Goal: Contribute content

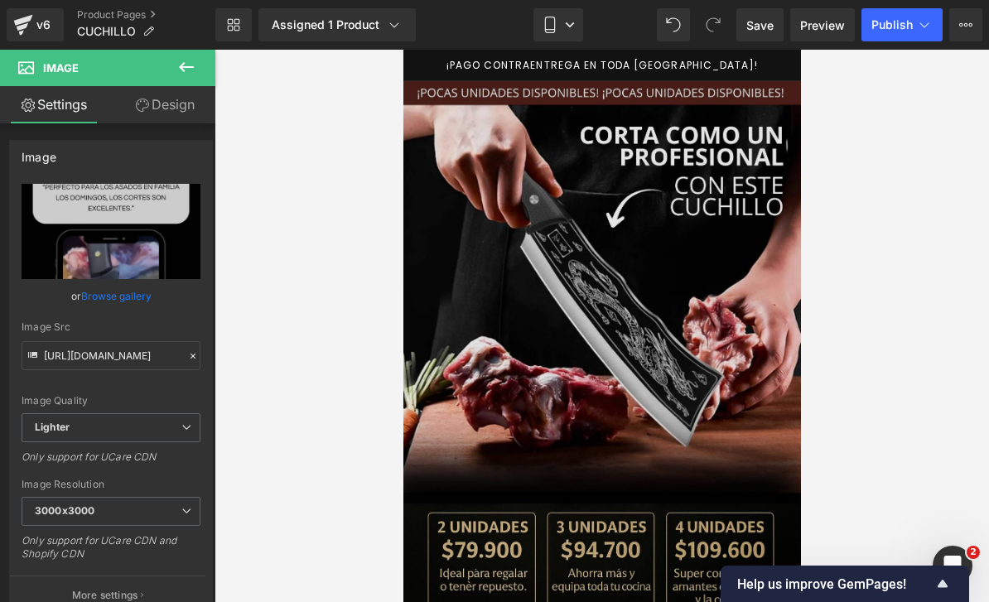
click at [673, 273] on img at bounding box center [602, 352] width 398 height 542
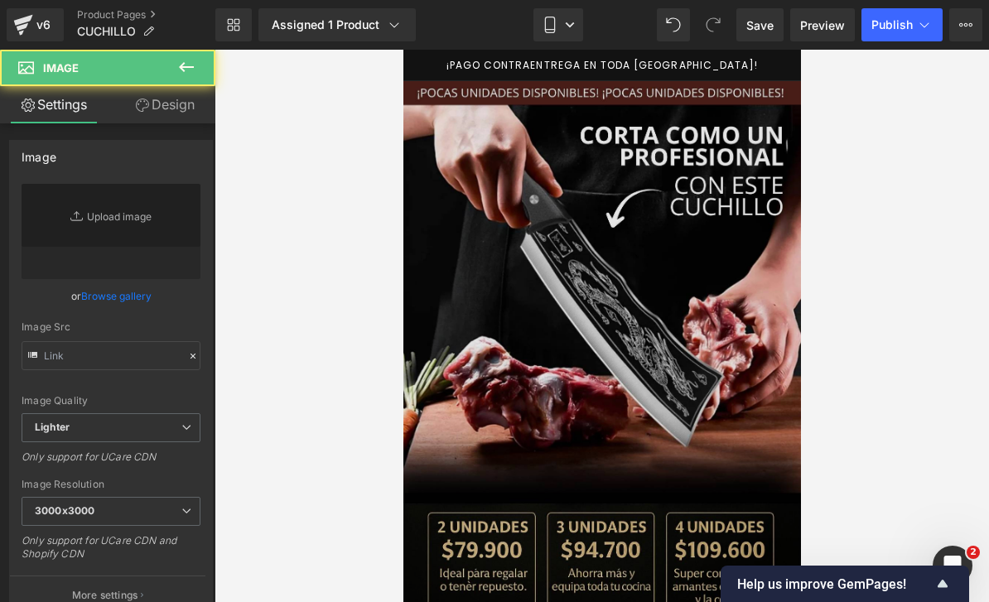
click at [673, 273] on img at bounding box center [602, 352] width 398 height 542
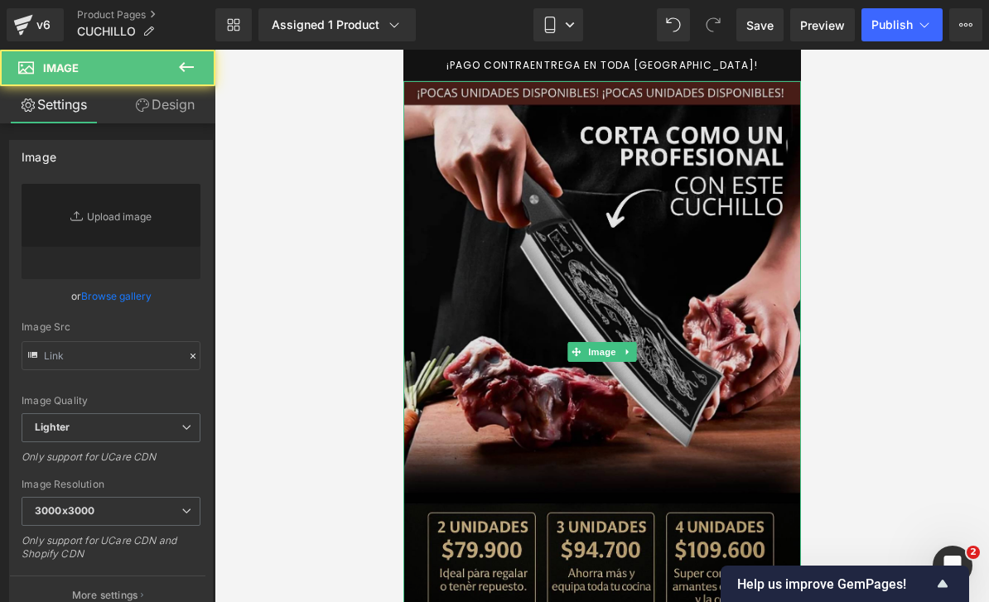
type input "[URL][DOMAIN_NAME]"
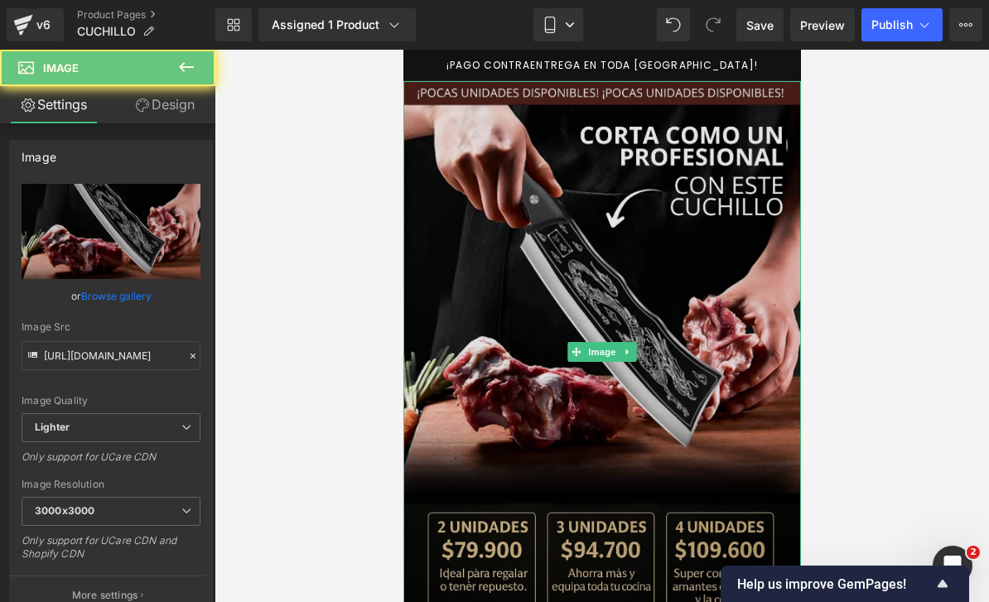
click at [687, 267] on img at bounding box center [602, 352] width 398 height 542
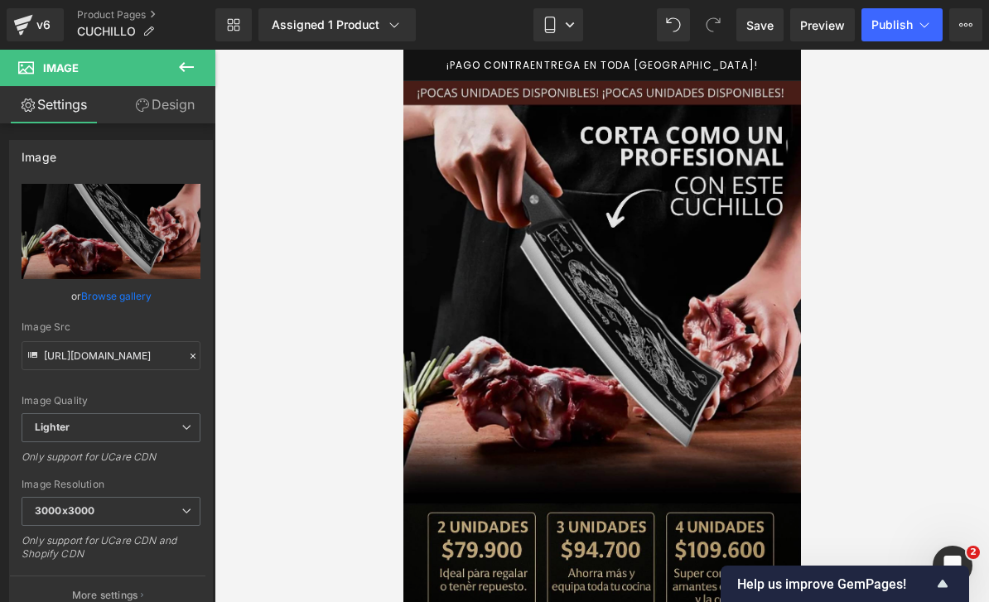
click at [687, 276] on img at bounding box center [602, 352] width 398 height 542
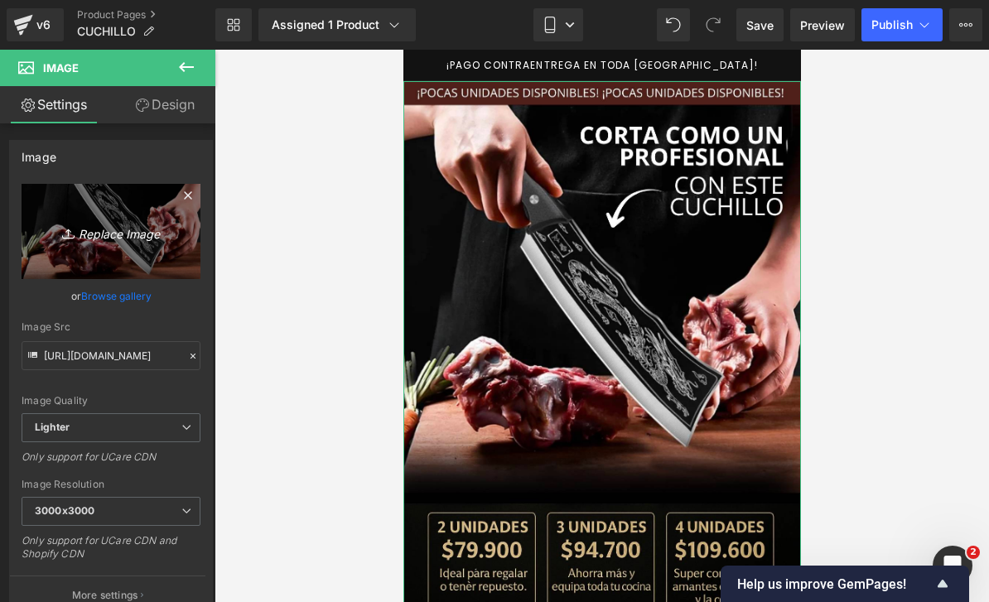
click at [79, 231] on icon "Replace Image" at bounding box center [111, 231] width 133 height 21
type input "C:\fakepath\¡POCAS UNIDADES DISPONIBLES! ¡POCAS UNIDADES DISPONIBLES!.png"
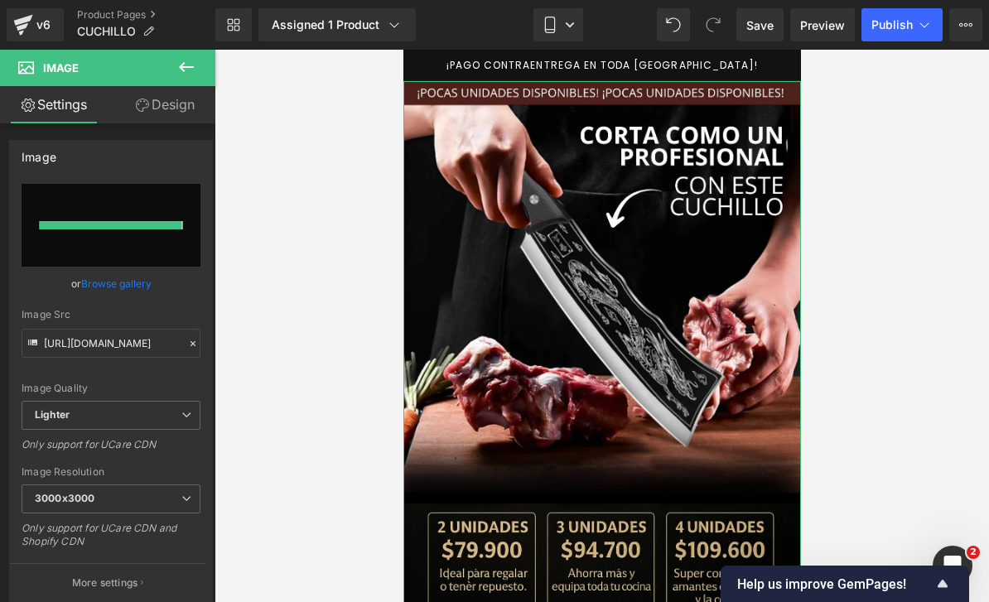
type input "[URL][DOMAIN_NAME]"
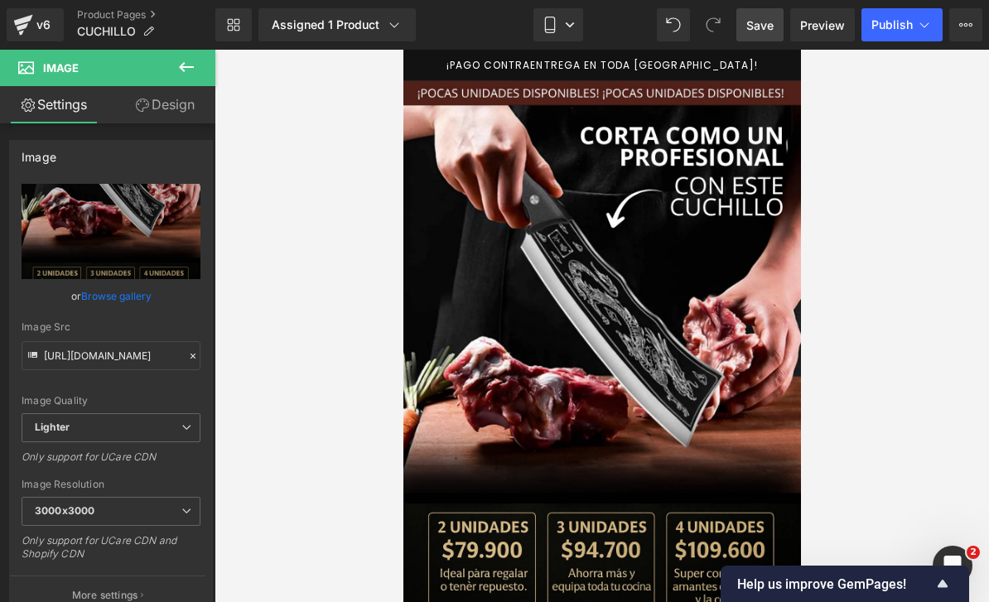
click at [763, 36] on link "Save" at bounding box center [759, 24] width 47 height 33
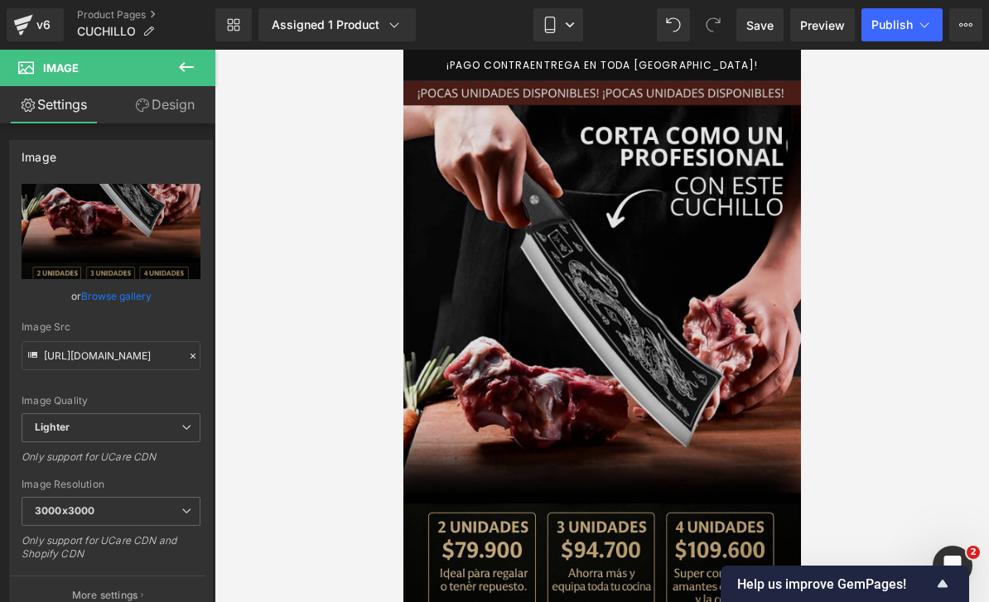
click at [691, 278] on img at bounding box center [602, 434] width 398 height 707
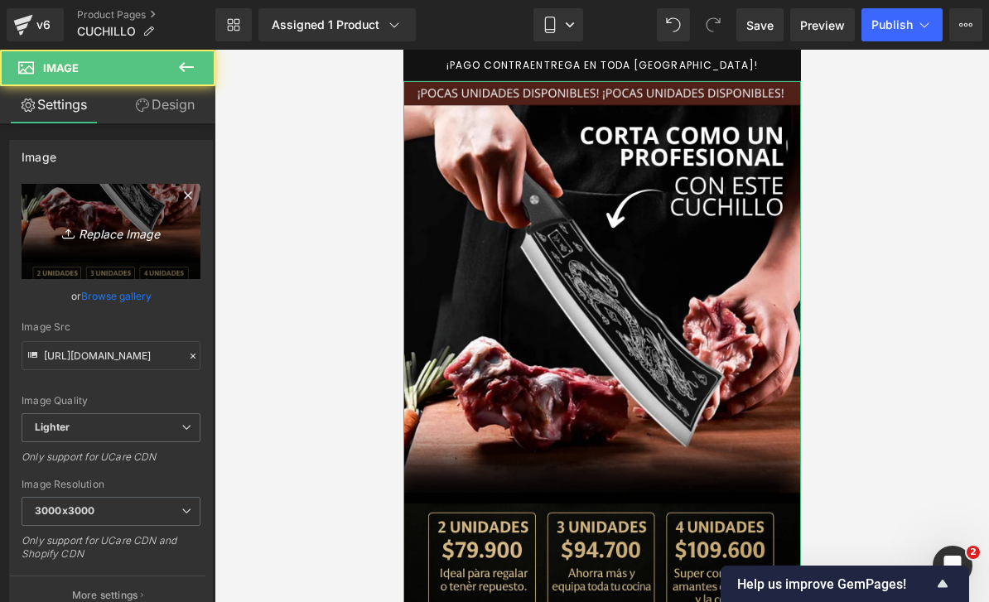
click at [99, 239] on icon "Replace Image" at bounding box center [111, 231] width 133 height 21
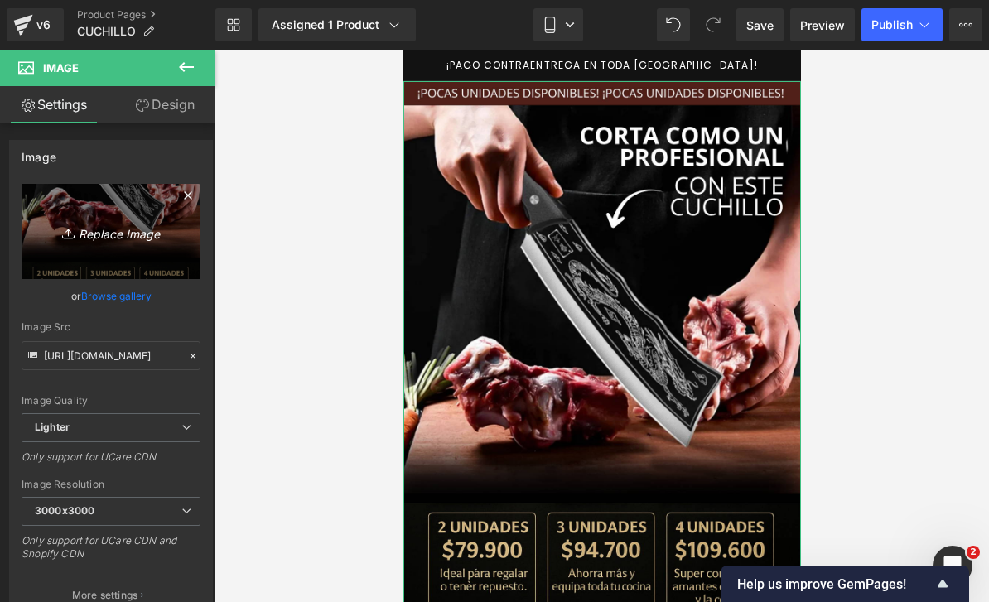
type input "C:\fakepath\¡POCAS UNIDADES DISPONIBLES! ¡POCAS UNIDADES DISPONIBLES!.png.jpeg"
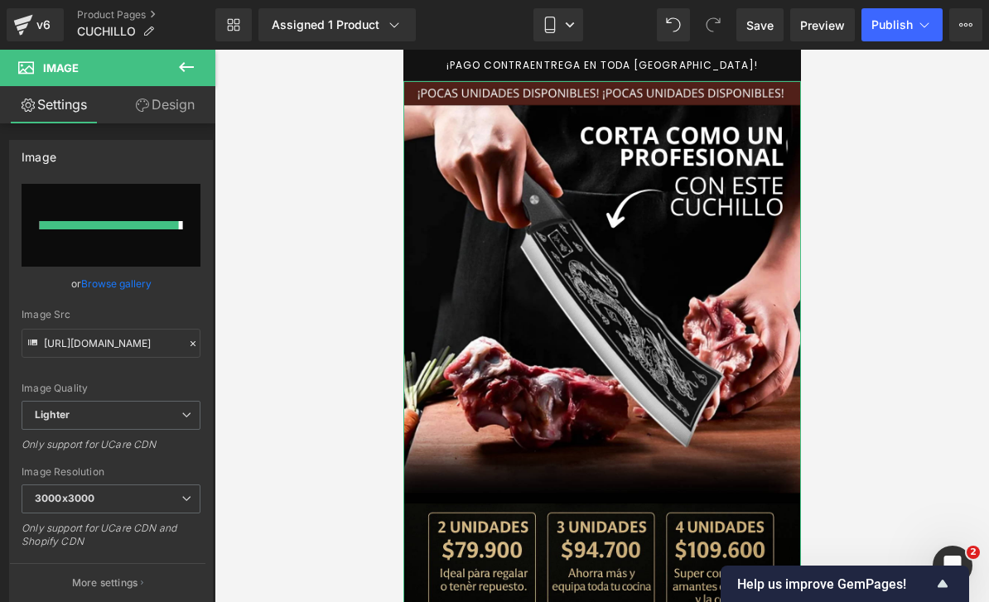
type input "[URL][DOMAIN_NAME]"
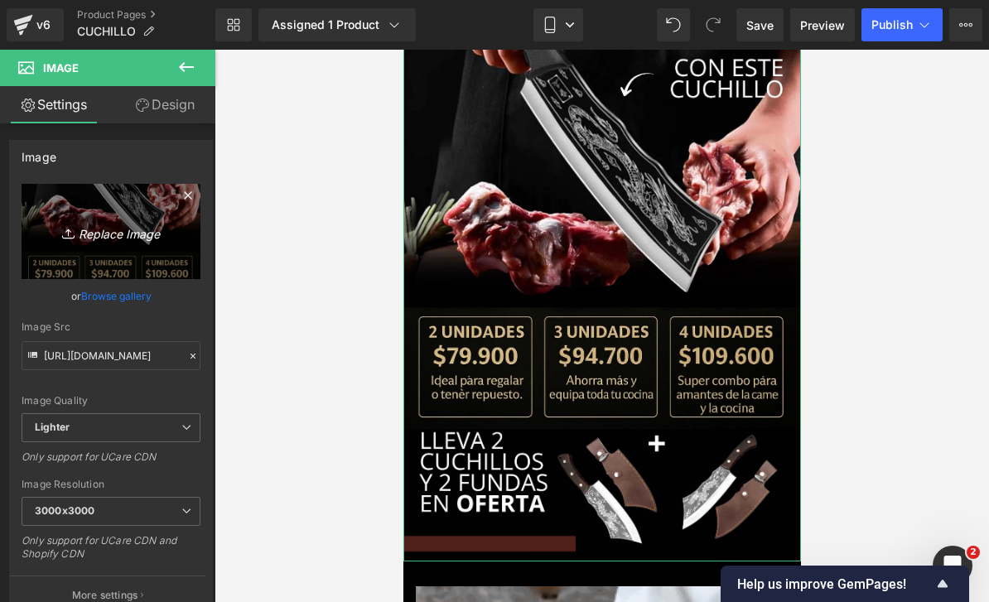
scroll to position [118, 0]
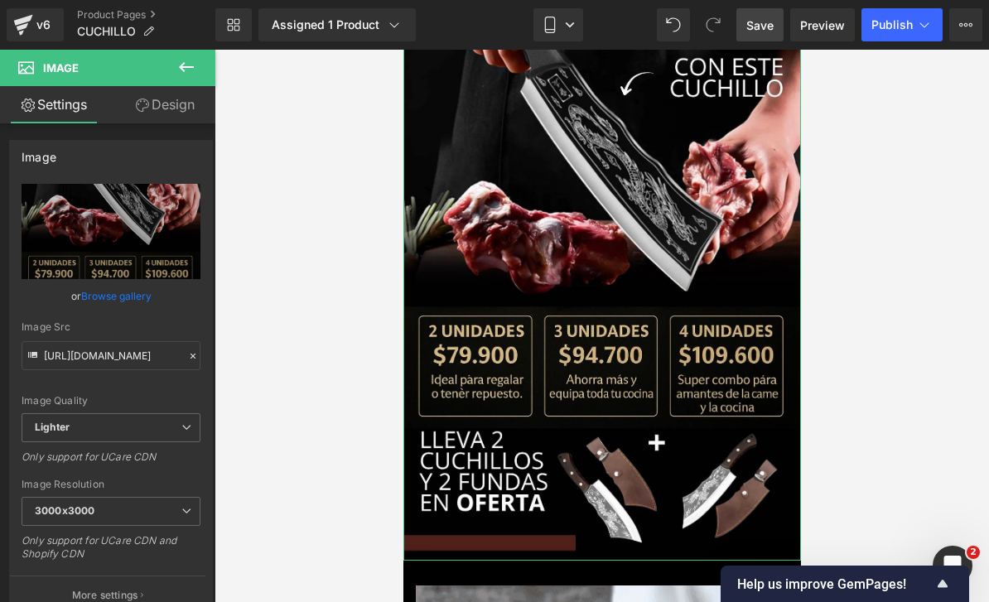
click at [768, 37] on link "Save" at bounding box center [759, 24] width 47 height 33
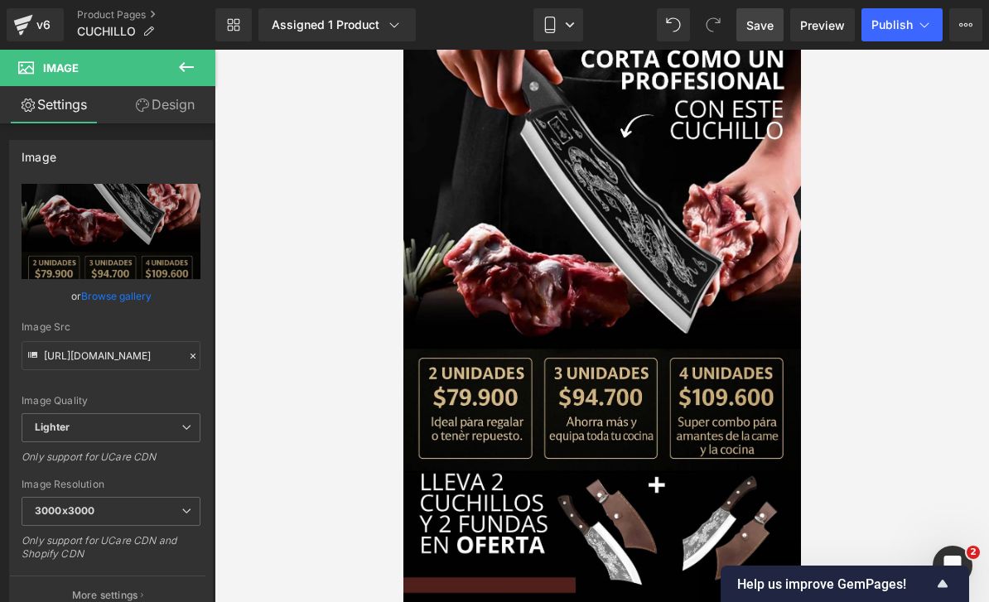
scroll to position [77, 0]
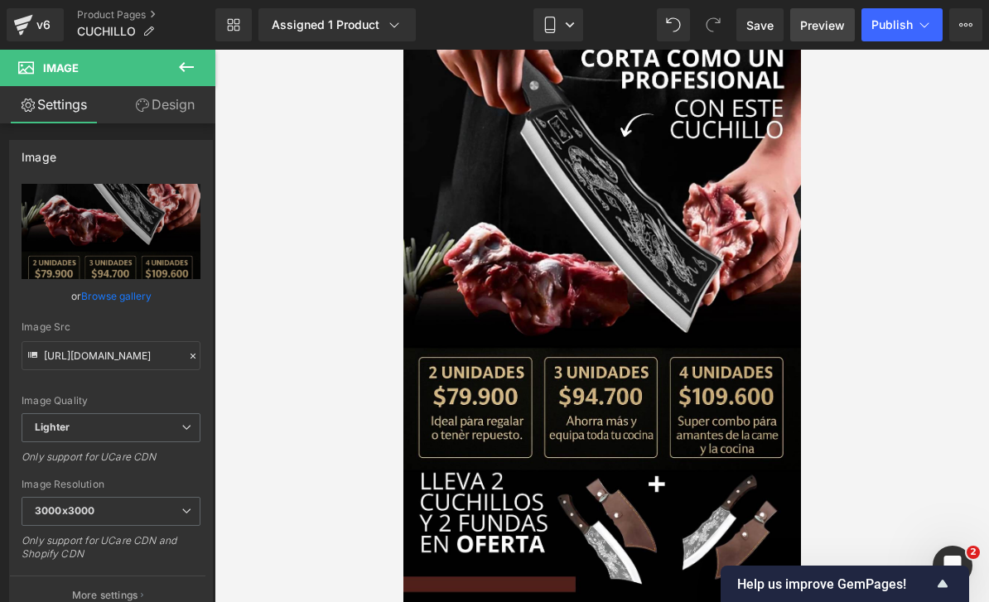
click at [815, 30] on span "Preview" at bounding box center [822, 25] width 45 height 17
